Goal: Task Accomplishment & Management: Manage account settings

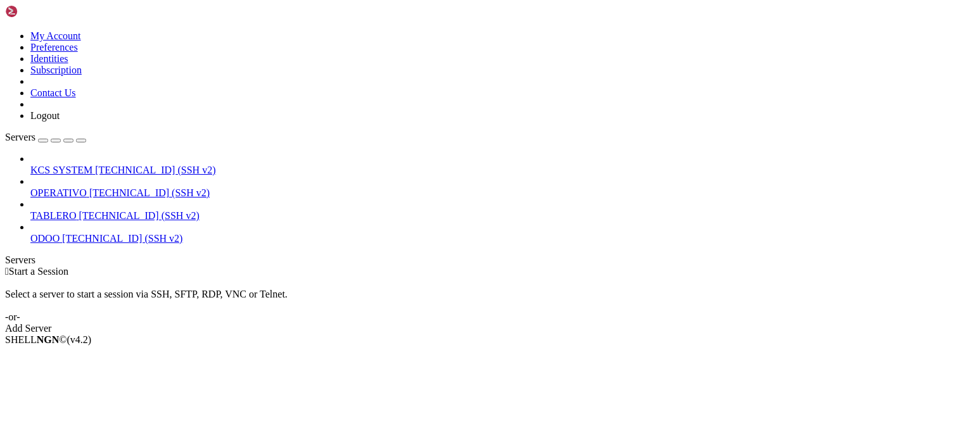
click at [5, 30] on link at bounding box center [5, 30] width 0 height 0
click at [60, 121] on link "Logout" at bounding box center [44, 115] width 29 height 11
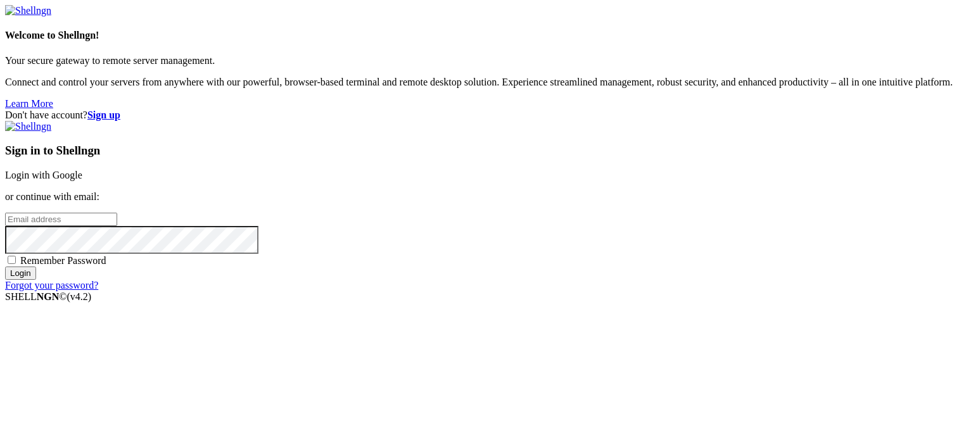
click at [593, 191] on p "or continue with email:" at bounding box center [486, 196] width 963 height 11
click at [596, 174] on div "Sign in to Shellngn Login with Google or continue with email: Remember Password…" at bounding box center [486, 206] width 963 height 170
click at [82, 170] on link "Login with Google" at bounding box center [43, 175] width 77 height 11
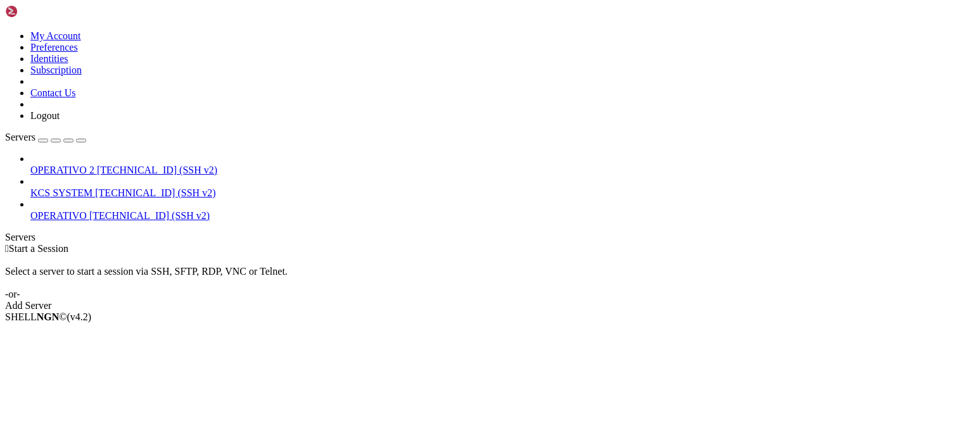
click at [5, 30] on icon at bounding box center [5, 30] width 0 height 0
click at [60, 121] on link "Logout" at bounding box center [44, 115] width 29 height 11
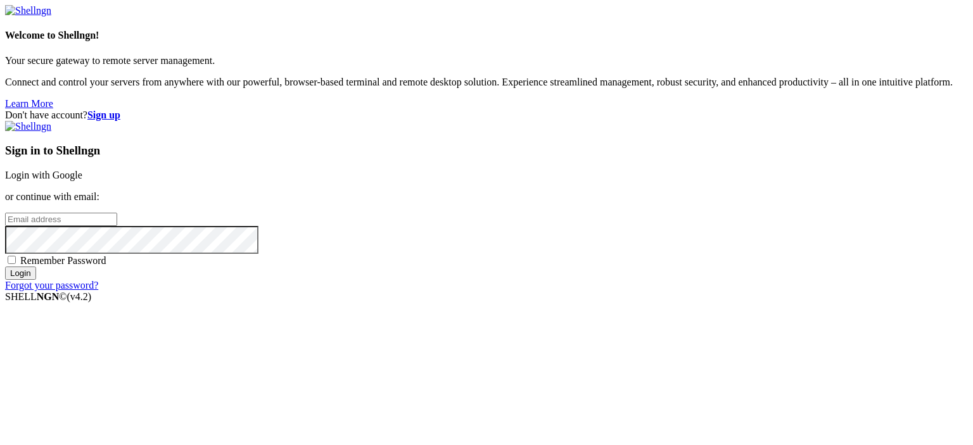
click at [443, 167] on div "Don't have account? Sign up Sign in to Shellngn Login with Google or continue w…" at bounding box center [486, 201] width 963 height 182
drag, startPoint x: 443, startPoint y: 167, endPoint x: 425, endPoint y: 132, distance: 38.8
